Goal: Communication & Community: Answer question/provide support

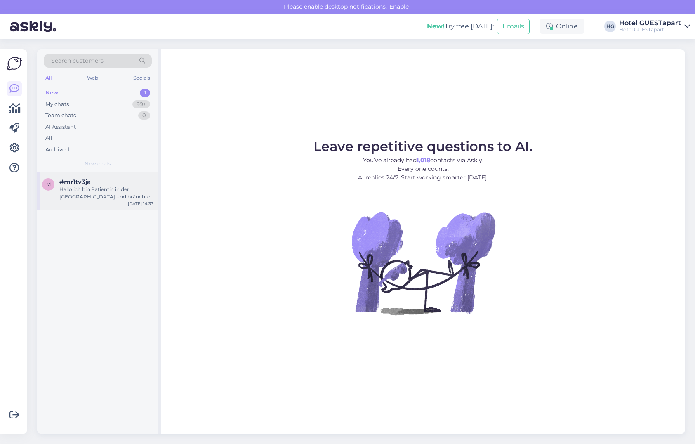
click at [108, 196] on div "Hallo ich bin Patientin in der [GEOGRAPHIC_DATA] und bräuchte ein Zimmer für vo…" at bounding box center [106, 193] width 94 height 15
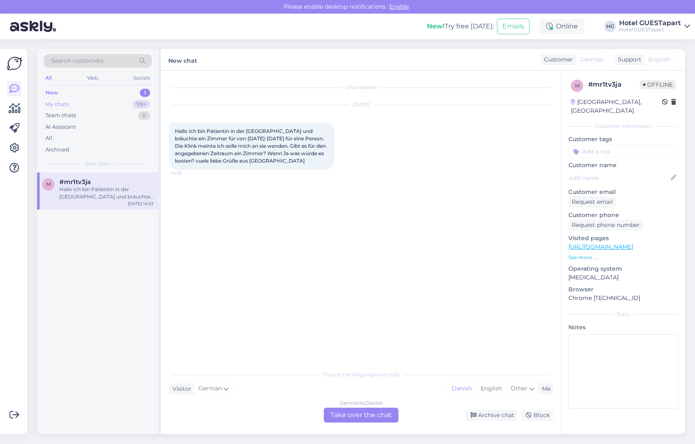
click at [91, 104] on div "My chats 99+" at bounding box center [98, 105] width 108 height 12
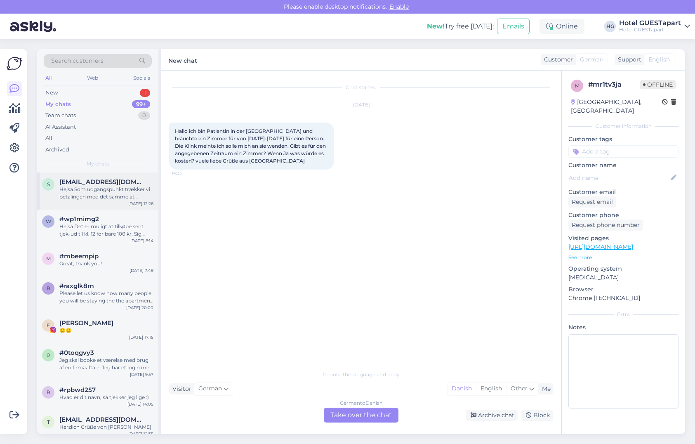
click at [104, 184] on span "[EMAIL_ADDRESS][DOMAIN_NAME]" at bounding box center [102, 181] width 86 height 7
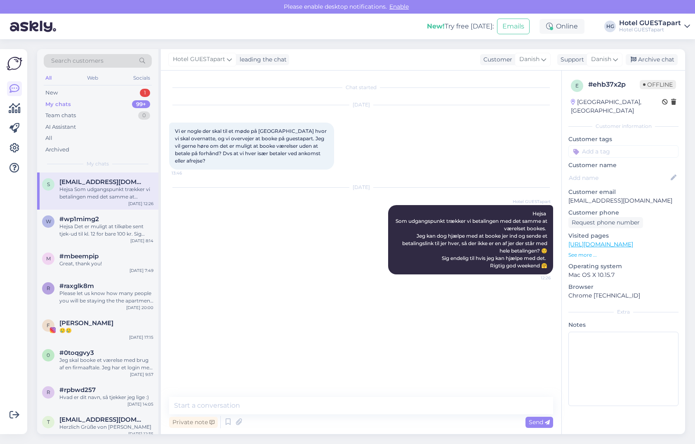
click at [14, 71] on img at bounding box center [15, 64] width 16 height 16
click at [14, 81] on link at bounding box center [14, 88] width 15 height 15
